Goal: Find specific page/section: Find specific page/section

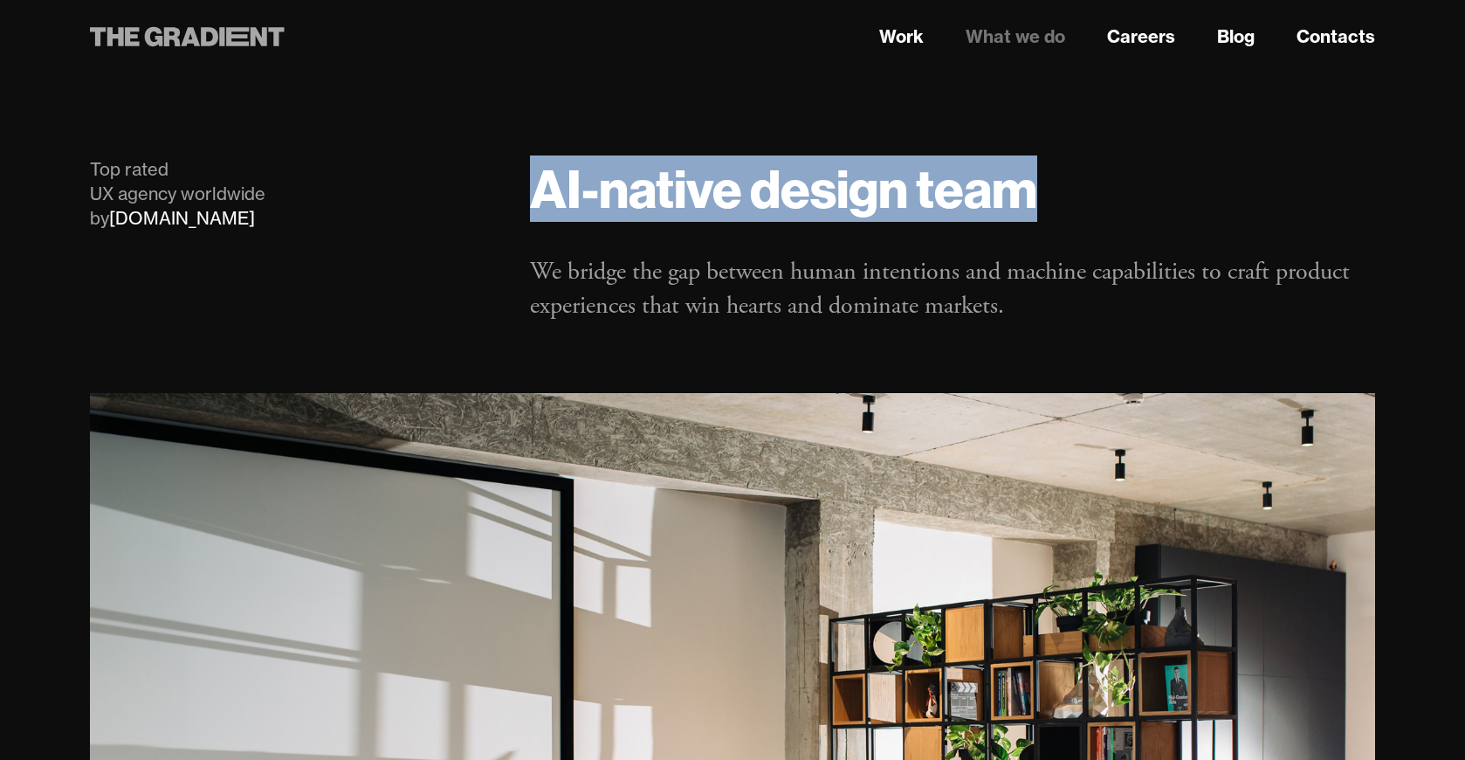
click at [231, 31] on icon at bounding box center [187, 36] width 195 height 31
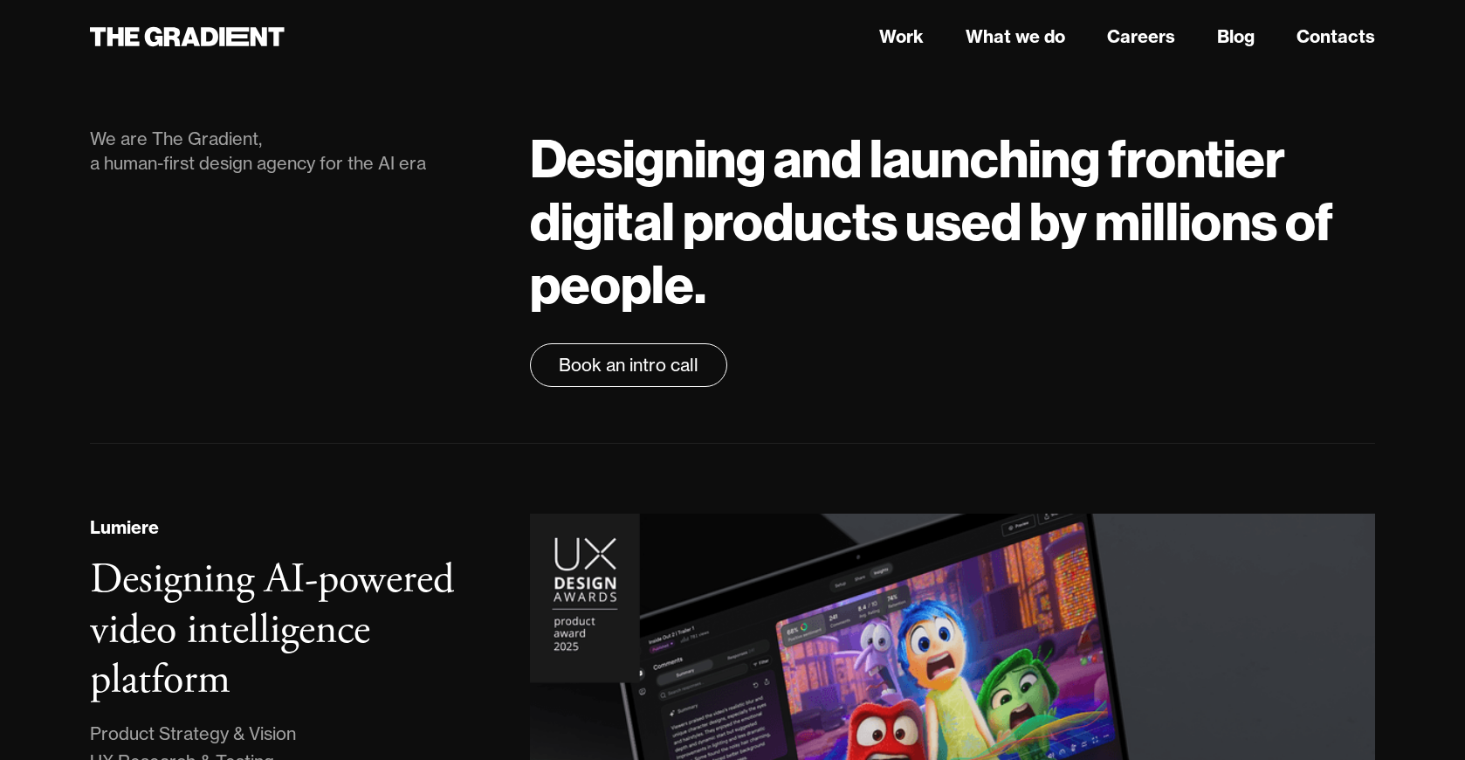
scroll to position [32, 0]
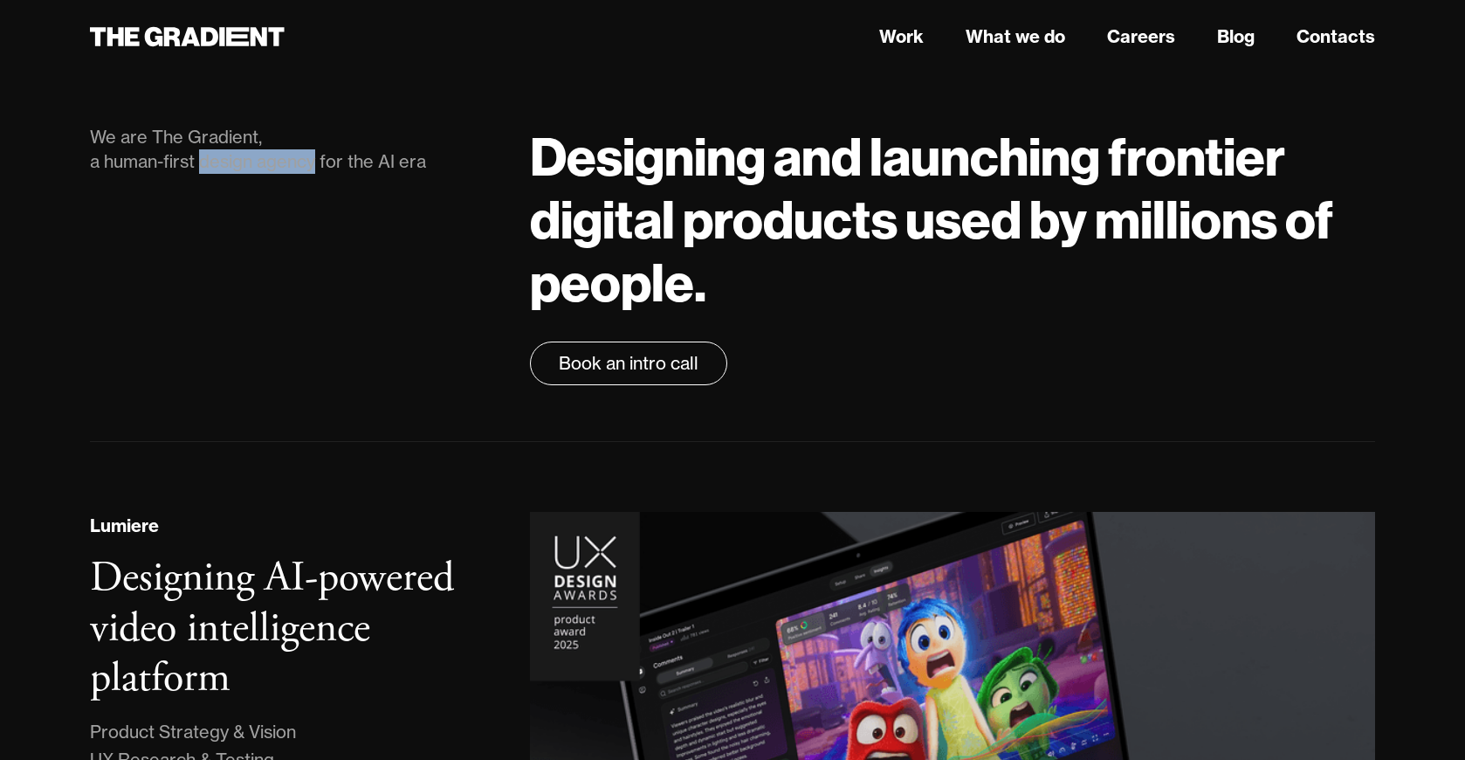
drag, startPoint x: 206, startPoint y: 164, endPoint x: 320, endPoint y: 162, distance: 113.5
click at [320, 162] on div "We are The Gradient, a human-first design agency for the AI era" at bounding box center [292, 149] width 405 height 49
copy div "design agency"
